Goal: Task Accomplishment & Management: Use online tool/utility

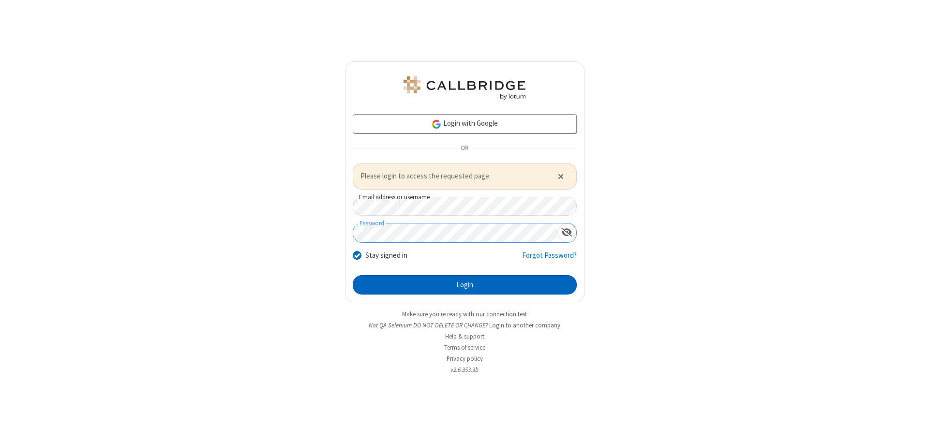
click at [465, 285] on button "Login" at bounding box center [465, 284] width 224 height 19
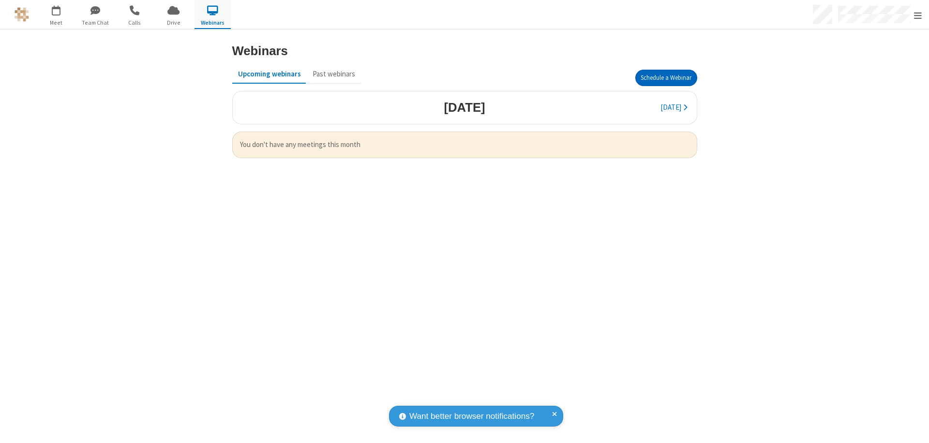
click at [666, 78] on button "Schedule a Webinar" at bounding box center [667, 78] width 62 height 16
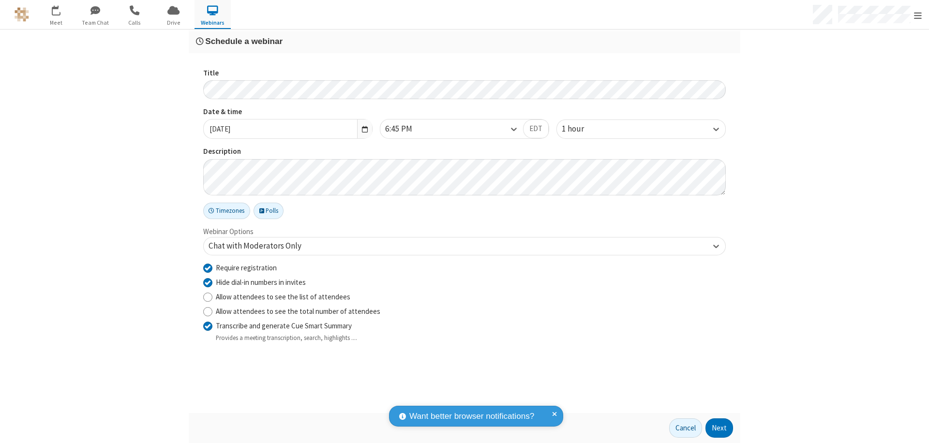
click at [208, 268] on input "Require registration" at bounding box center [207, 268] width 9 height 10
checkbox input "false"
click at [720, 428] on button "Next" at bounding box center [720, 428] width 28 height 19
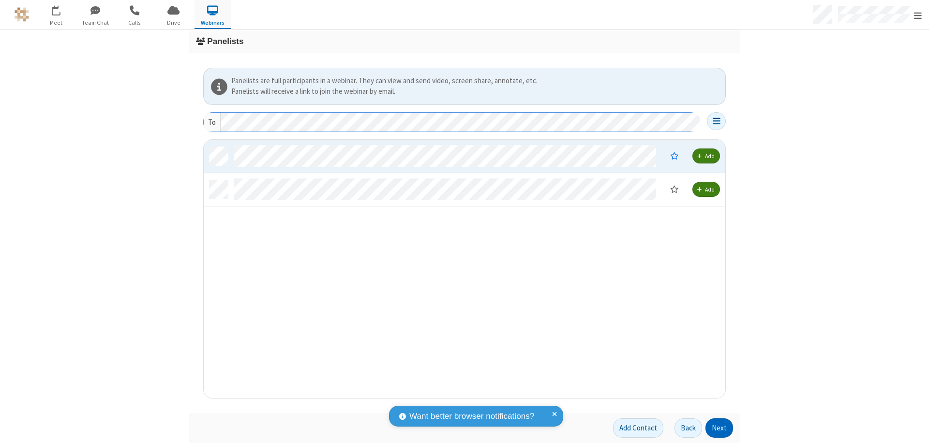
click at [720, 428] on button "Next" at bounding box center [720, 428] width 28 height 19
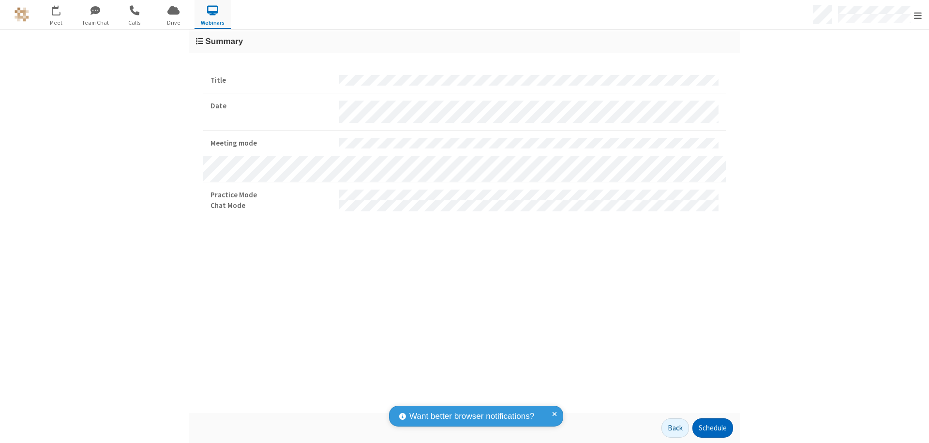
click at [713, 428] on button "Schedule" at bounding box center [713, 428] width 41 height 19
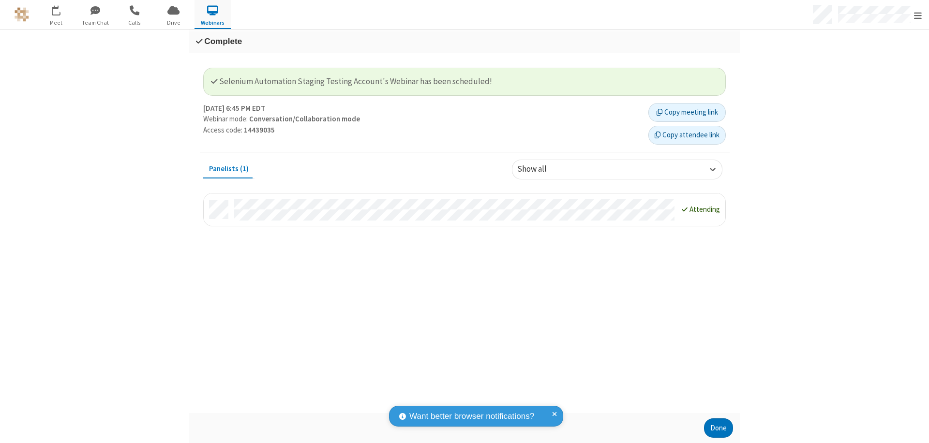
click at [719, 428] on button "Done" at bounding box center [718, 428] width 29 height 19
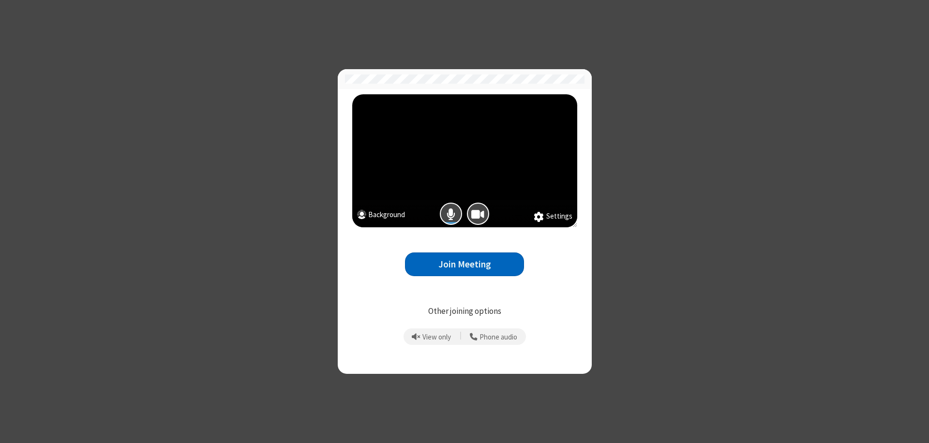
click at [465, 264] on button "Join Meeting" at bounding box center [464, 265] width 119 height 24
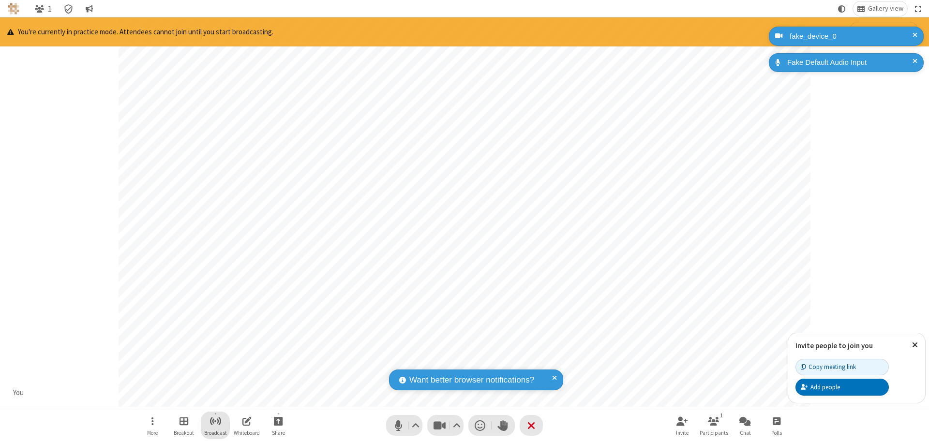
click at [215, 421] on span "Start broadcast" at bounding box center [216, 421] width 12 height 12
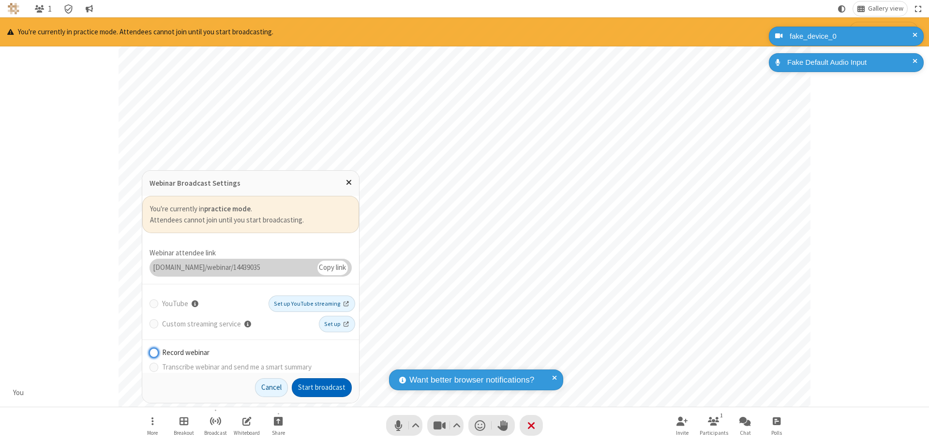
click at [322, 388] on button "Start broadcast" at bounding box center [322, 388] width 60 height 19
